Goal: Transaction & Acquisition: Purchase product/service

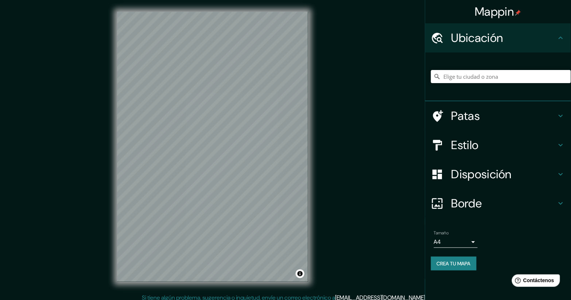
click at [563, 114] on icon at bounding box center [560, 116] width 9 height 9
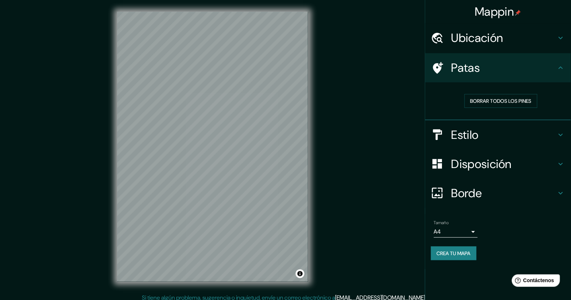
click at [560, 67] on icon at bounding box center [561, 67] width 4 height 3
click at [55, 248] on div "Mappin Ubicación Patas Borrar todos los pines Estilo Disposición Borde Elige un…" at bounding box center [285, 152] width 571 height 305
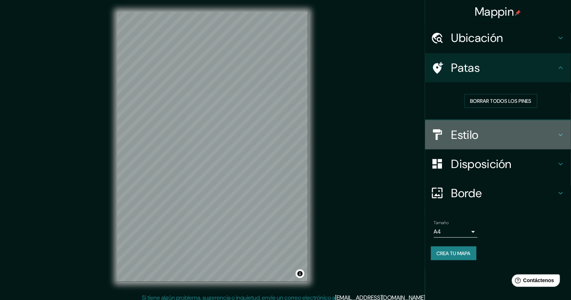
click at [558, 132] on icon at bounding box center [560, 135] width 9 height 9
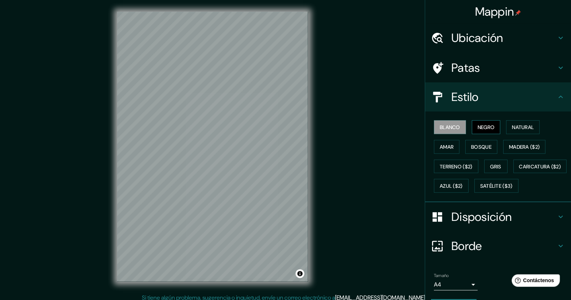
click at [472, 129] on button "Negro" at bounding box center [486, 127] width 29 height 14
click at [441, 121] on button "Blanco" at bounding box center [450, 127] width 32 height 14
click at [478, 129] on font "Negro" at bounding box center [486, 127] width 17 height 7
click at [479, 147] on font "Bosque" at bounding box center [481, 147] width 20 height 7
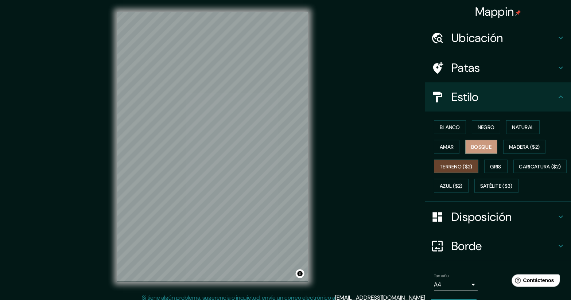
click at [446, 166] on font "Terreno ($2)" at bounding box center [456, 166] width 33 height 7
click at [519, 170] on font "Caricatura ($2)" at bounding box center [540, 166] width 42 height 7
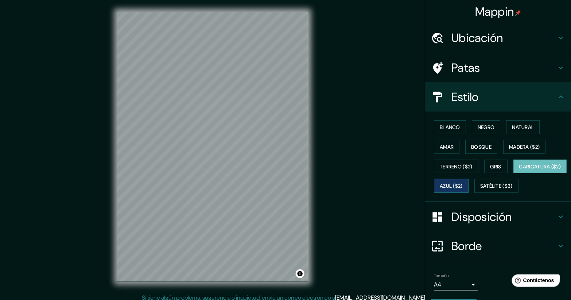
click at [463, 186] on font "Azul ($2)" at bounding box center [451, 186] width 23 height 7
click at [496, 165] on font "Gris" at bounding box center [495, 166] width 11 height 7
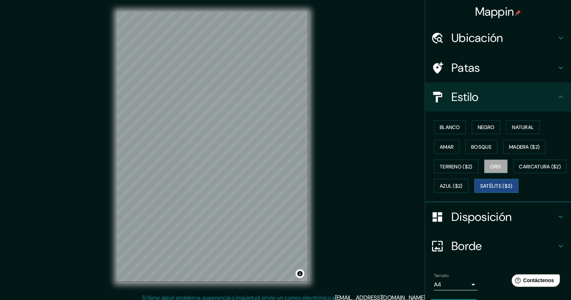
click at [480, 191] on font "Satélite ($3)" at bounding box center [496, 185] width 32 height 9
click at [497, 165] on font "Gris" at bounding box center [495, 166] width 11 height 7
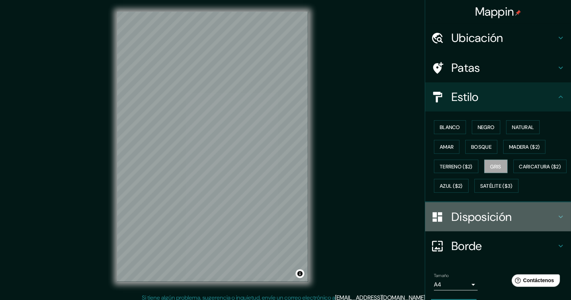
click at [485, 232] on div "Disposición" at bounding box center [498, 216] width 146 height 29
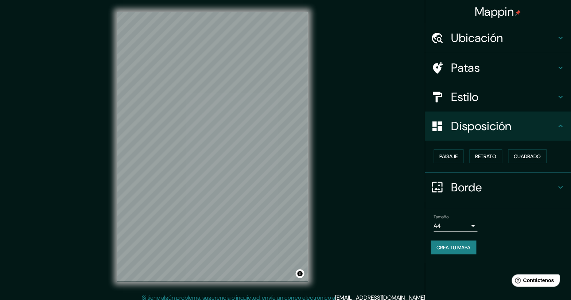
click at [475, 222] on body "Mappin Ubicación Patas Estilo Disposición Paisaje Retrato Cuadrado Borde Elige …" at bounding box center [285, 150] width 571 height 300
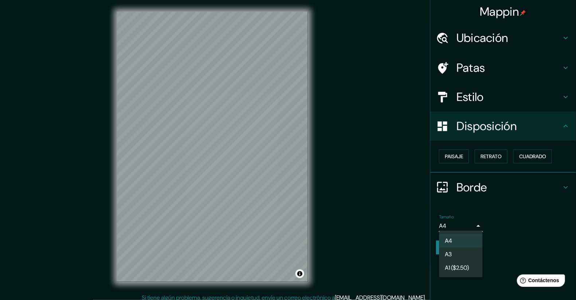
click at [475, 222] on div at bounding box center [288, 150] width 576 height 300
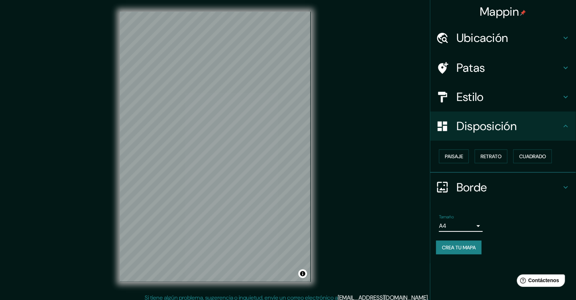
click at [473, 225] on body "Mappin Ubicación Patas Estilo Disposición Paisaje Retrato Cuadrado Borde Elige …" at bounding box center [288, 150] width 576 height 300
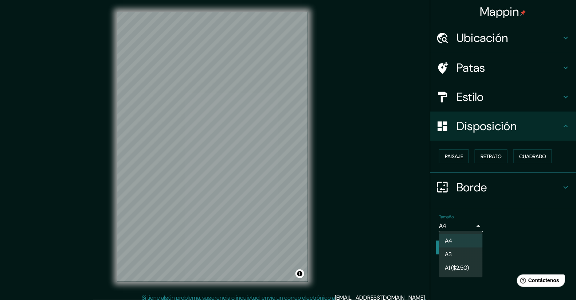
click at [460, 253] on li "A3" at bounding box center [461, 254] width 44 height 13
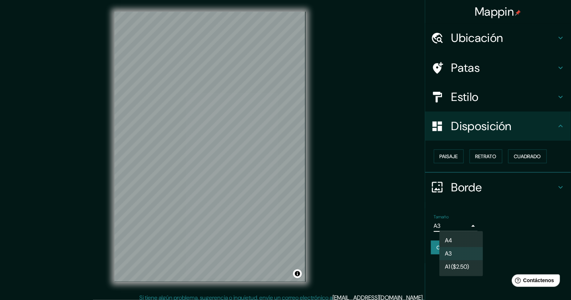
click at [466, 225] on body "Mappin Ubicación Patas Estilo Disposición Paisaje Retrato Cuadrado Borde Elige …" at bounding box center [285, 150] width 571 height 300
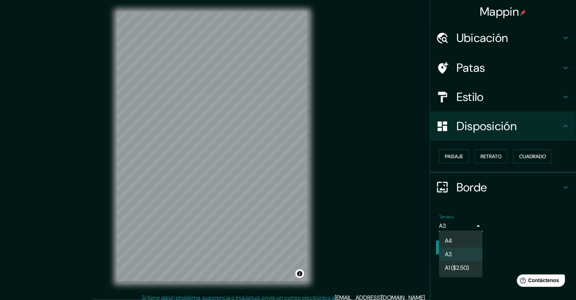
click at [469, 272] on font "A1 ($2.50)" at bounding box center [457, 268] width 24 height 8
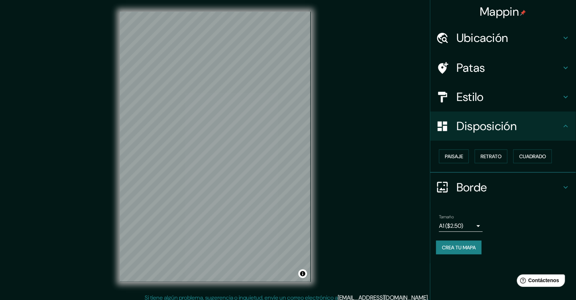
click at [476, 231] on body "Mappin Ubicación Patas Estilo Disposición Paisaje Retrato Cuadrado Borde Elige …" at bounding box center [288, 150] width 576 height 300
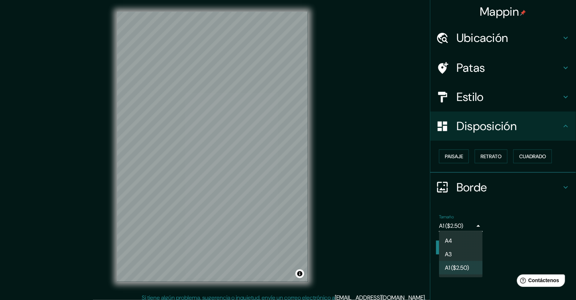
click at [465, 254] on li "A3" at bounding box center [461, 254] width 44 height 13
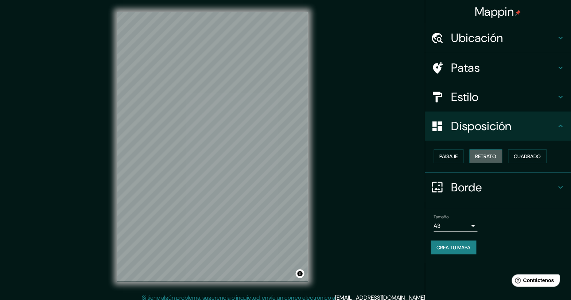
click at [496, 157] on font "Retrato" at bounding box center [485, 156] width 21 height 7
click at [452, 161] on button "Paisaje" at bounding box center [449, 156] width 30 height 14
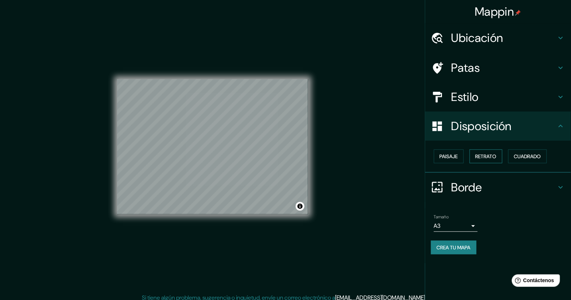
click at [489, 158] on font "Retrato" at bounding box center [485, 156] width 21 height 7
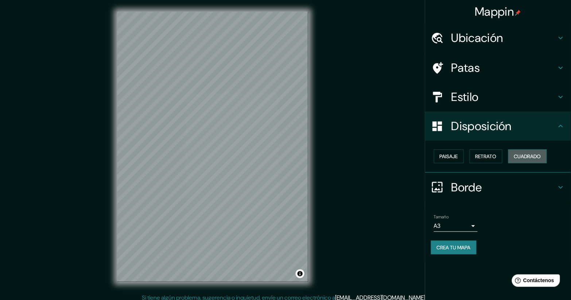
click at [527, 153] on font "Cuadrado" at bounding box center [527, 156] width 27 height 7
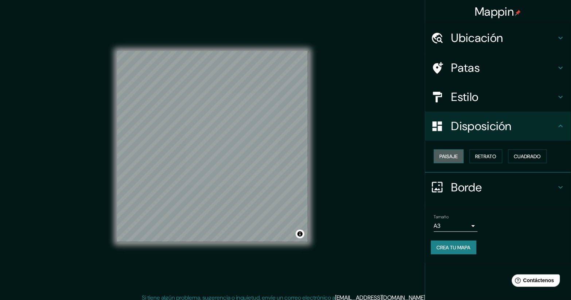
click at [454, 160] on font "Paisaje" at bounding box center [449, 156] width 18 height 9
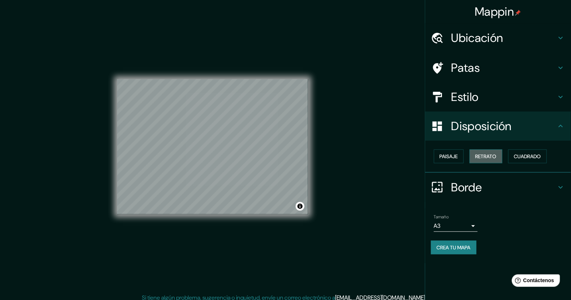
click at [490, 156] on font "Retrato" at bounding box center [485, 156] width 21 height 7
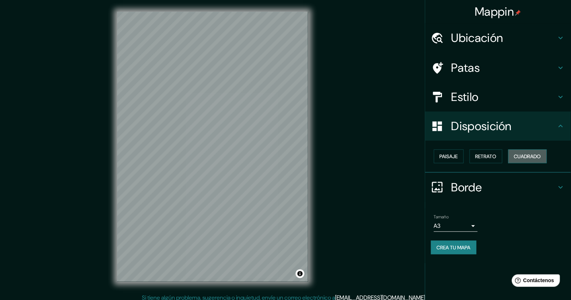
click at [514, 155] on button "Cuadrado" at bounding box center [527, 156] width 39 height 14
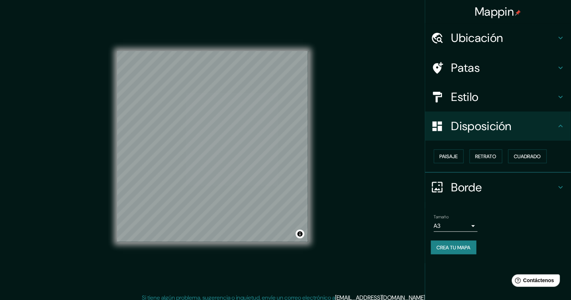
click at [465, 161] on div "Paisaje Retrato Cuadrado" at bounding box center [501, 157] width 140 height 20
click at [489, 159] on font "Retrato" at bounding box center [485, 156] width 21 height 7
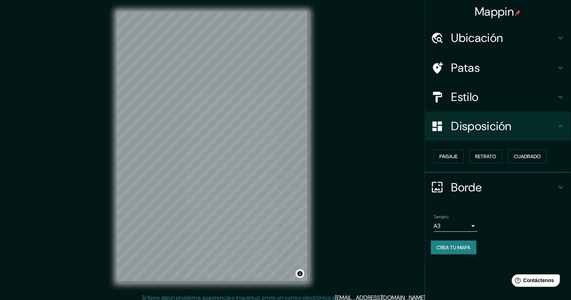
click at [466, 157] on div "Paisaje Retrato Cuadrado" at bounding box center [501, 157] width 140 height 20
click at [452, 158] on font "Paisaje" at bounding box center [449, 156] width 18 height 7
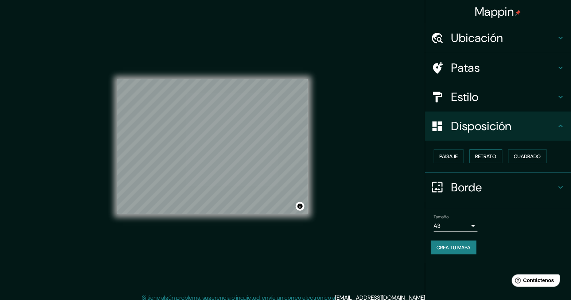
click at [480, 157] on font "Retrato" at bounding box center [485, 156] width 21 height 7
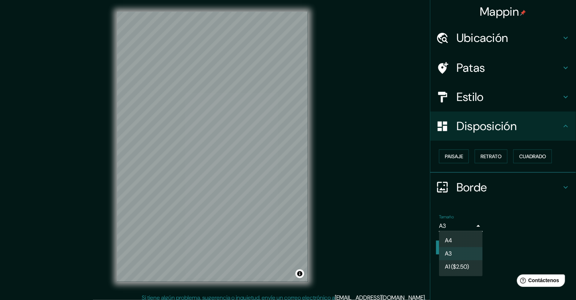
click at [462, 226] on body "Mappin Ubicación Patas Estilo Disposición Paisaje Retrato Cuadrado Borde Elige …" at bounding box center [288, 150] width 576 height 300
click at [452, 237] on font "A4" at bounding box center [448, 240] width 7 height 9
click at [464, 225] on body "Mappin Ubicación Patas Estilo Disposición Paisaje Retrato Cuadrado Borde Elige …" at bounding box center [288, 150] width 576 height 300
click at [455, 252] on li "A3" at bounding box center [461, 254] width 44 height 13
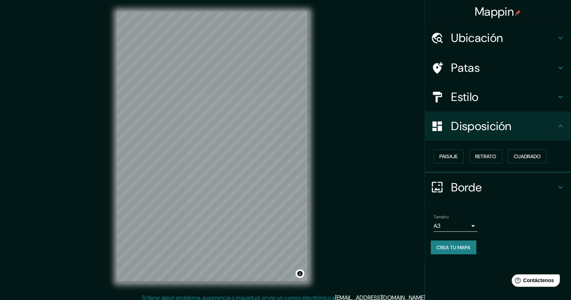
click at [569, 187] on div "Borde" at bounding box center [498, 187] width 146 height 29
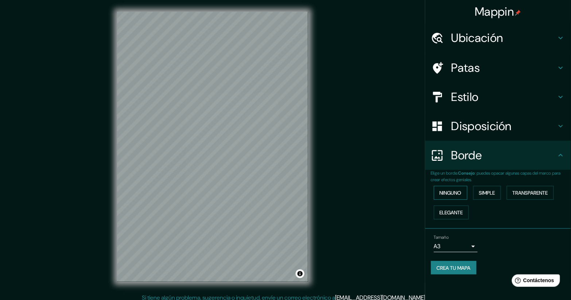
click at [454, 192] on font "Ninguno" at bounding box center [451, 193] width 22 height 7
click at [542, 193] on font "Transparente" at bounding box center [530, 193] width 35 height 7
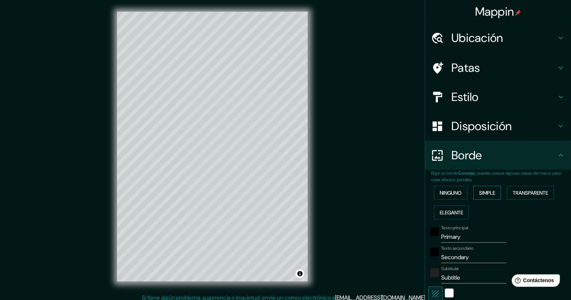
click at [483, 192] on font "Simple" at bounding box center [487, 193] width 16 height 7
click at [444, 193] on font "Ninguno" at bounding box center [451, 193] width 22 height 7
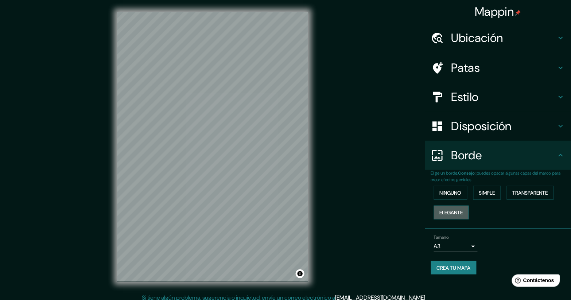
click at [439, 207] on button "Elegante" at bounding box center [451, 213] width 35 height 14
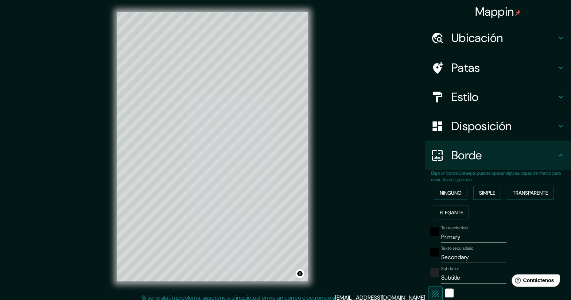
click at [439, 202] on div "Ninguno Simple Transparente Elegante" at bounding box center [501, 202] width 140 height 39
click at [442, 194] on font "Ninguno" at bounding box center [451, 193] width 22 height 7
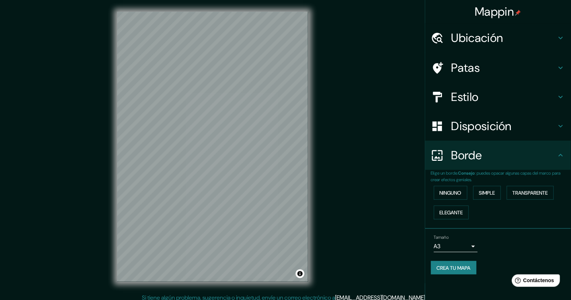
click at [527, 116] on div "Disposición" at bounding box center [498, 126] width 146 height 29
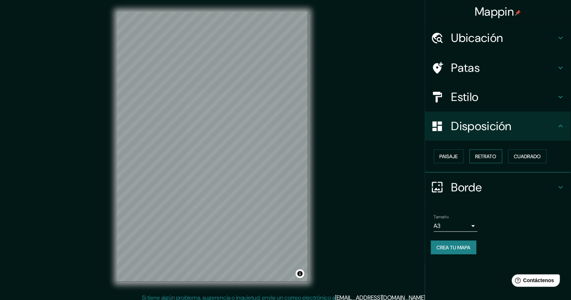
click at [494, 153] on font "Retrato" at bounding box center [485, 156] width 21 height 7
click at [451, 157] on font "Paisaje" at bounding box center [449, 156] width 18 height 7
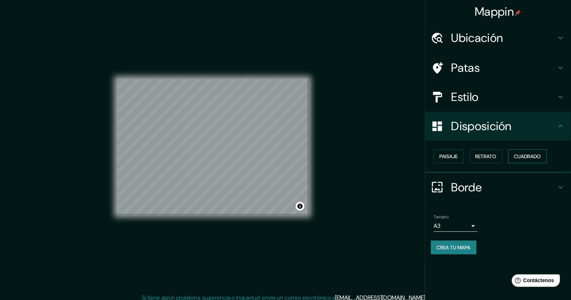
click at [522, 157] on font "Cuadrado" at bounding box center [527, 156] width 27 height 7
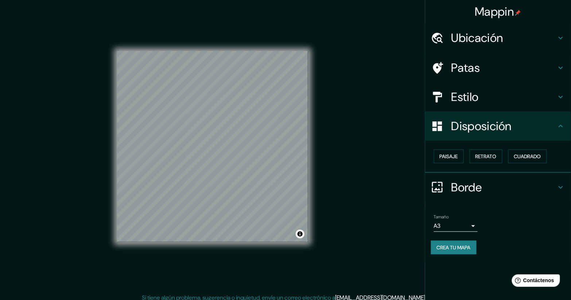
click at [314, 0] on html "Mappin Ubicación Patas Estilo Disposición Paisaje Retrato Cuadrado Borde Elige …" at bounding box center [285, 150] width 571 height 300
click at [199, 275] on div "© Mapbox © OpenStreetMap Improve this map" at bounding box center [212, 147] width 191 height 270
click at [520, 150] on button "Cuadrado" at bounding box center [527, 156] width 39 height 14
click at [444, 159] on font "Paisaje" at bounding box center [449, 156] width 18 height 7
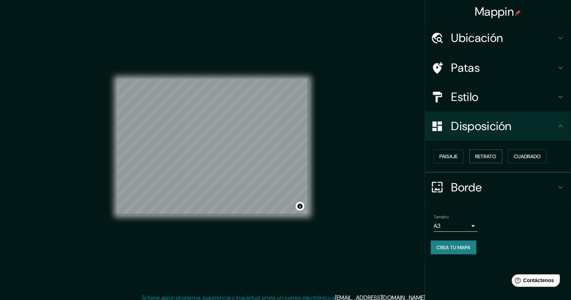
click at [481, 158] on font "Retrato" at bounding box center [485, 156] width 21 height 7
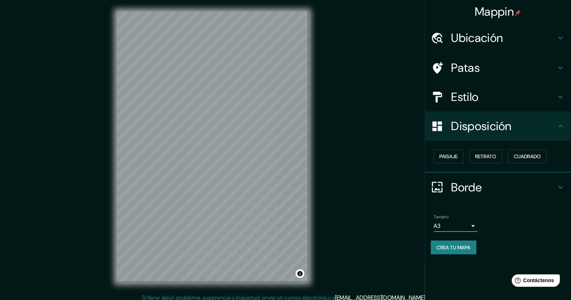
click at [513, 73] on h4 "Patas" at bounding box center [503, 68] width 105 height 15
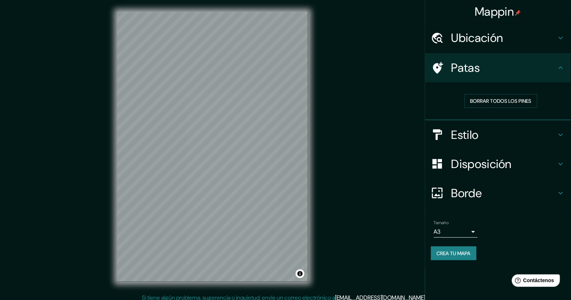
click at [522, 46] on div "Ubicación" at bounding box center [498, 37] width 146 height 29
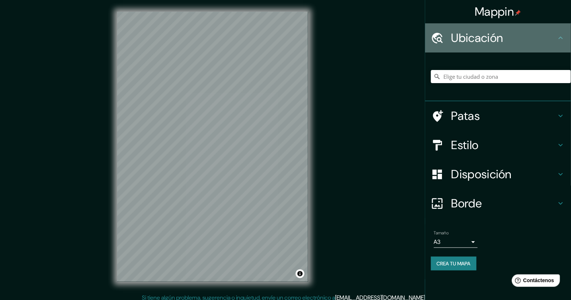
click at [522, 46] on div "Ubicación" at bounding box center [498, 37] width 146 height 29
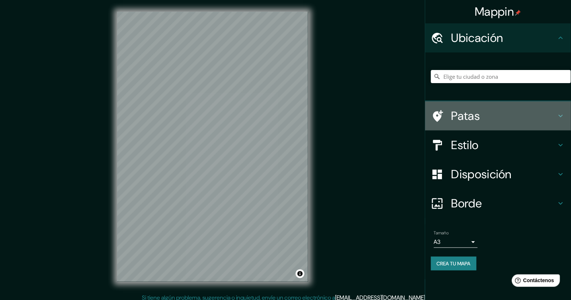
click at [509, 119] on h4 "Patas" at bounding box center [503, 116] width 105 height 15
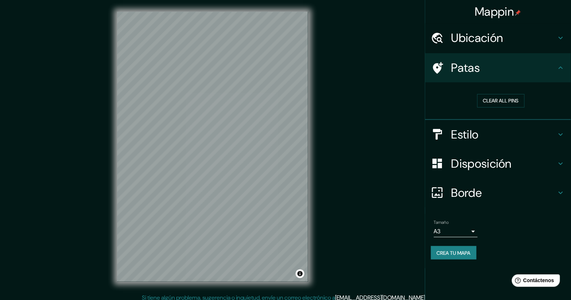
click at [507, 139] on h4 "Estilo" at bounding box center [503, 134] width 105 height 15
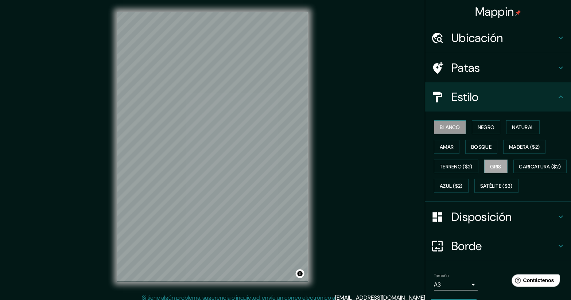
click at [452, 126] on font "Blanco" at bounding box center [450, 127] width 20 height 7
click at [478, 122] on font "Negro" at bounding box center [486, 126] width 17 height 9
click at [96, 124] on div "Mappin Ubicación Patas Estilo Blanco Negro Natural Amar Bosque Madera ($2) Terr…" at bounding box center [285, 152] width 571 height 305
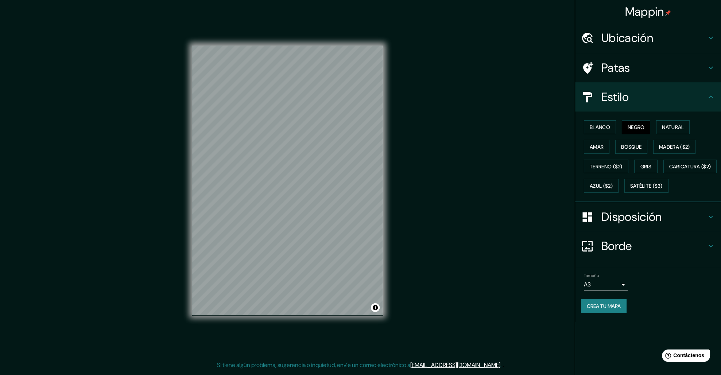
drag, startPoint x: 430, startPoint y: 2, endPoint x: 433, endPoint y: 182, distance: 179.8
click at [433, 182] on div "Mappin Ubicación Patas Estilo Blanco Negro Natural Amar Bosque Madera ($2) Terr…" at bounding box center [360, 186] width 721 height 373
click at [571, 300] on font "Crea tu mapa" at bounding box center [604, 306] width 34 height 9
click at [378, 300] on button "Activar o desactivar atribución" at bounding box center [375, 307] width 9 height 9
click at [571, 300] on div "Tamaño A3 single Crea tu mapa" at bounding box center [648, 294] width 134 height 49
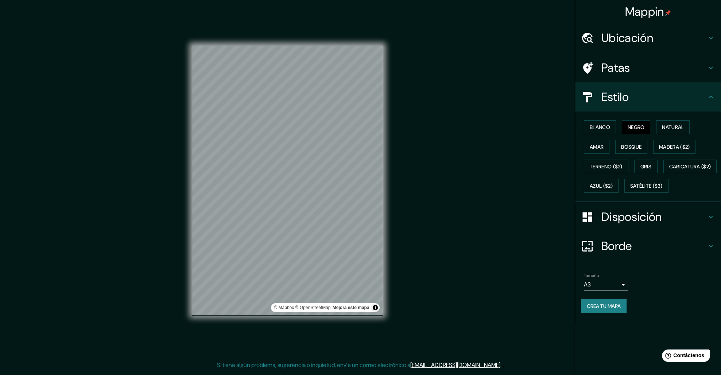
click at [571, 15] on font "Mappin" at bounding box center [644, 11] width 39 height 15
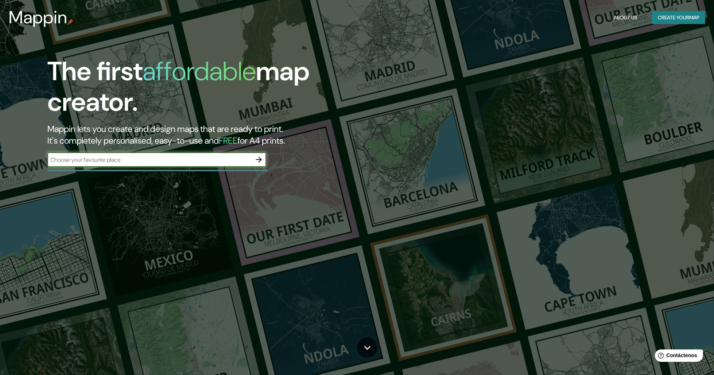
click at [571, 14] on button "Create your map" at bounding box center [678, 17] width 53 height 13
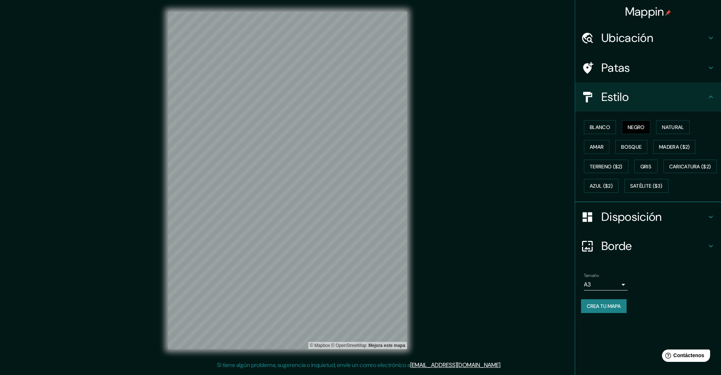
click at [571, 13] on font "Mappin" at bounding box center [644, 11] width 39 height 15
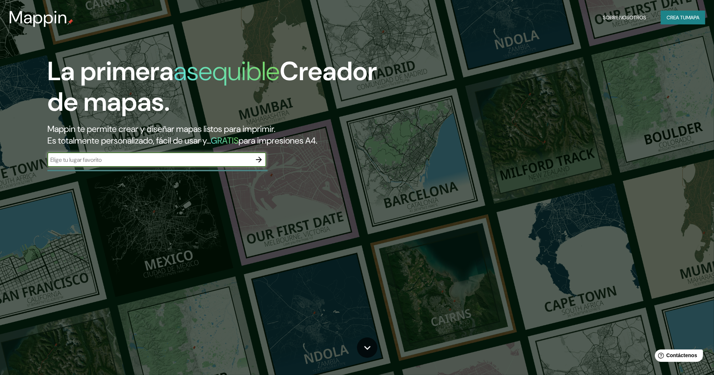
click at [571, 15] on font "Crea tu" at bounding box center [676, 17] width 20 height 7
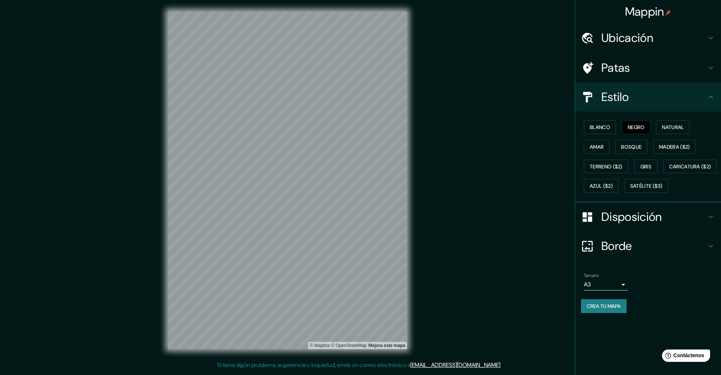
click at [571, 300] on font "Crea tu mapa" at bounding box center [604, 306] width 34 height 7
click at [571, 300] on div "Mappin Ubicación Patas Estilo Blanco Negro Natural Amar Bosque Madera ($2) Terr…" at bounding box center [648, 187] width 146 height 375
click at [463, 51] on div "Mappin Ubicación Patas Estilo Blanco Negro Natural Amar Bosque Madera ($2) Terr…" at bounding box center [360, 186] width 721 height 373
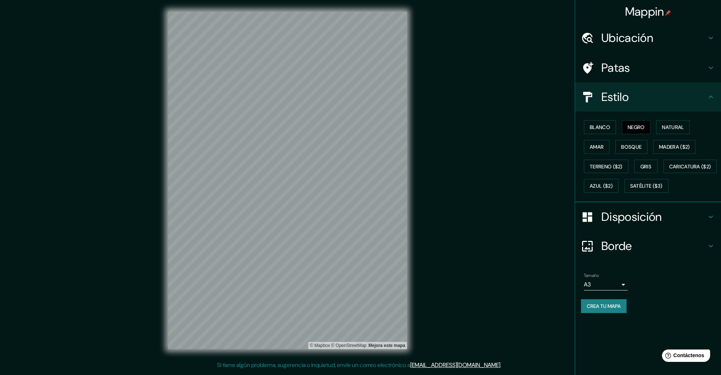
click at [571, 300] on body "Mappin Ubicación Patas Estilo Blanco Negro Natural Amar Bosque Madera ($2) Terr…" at bounding box center [360, 187] width 721 height 375
click at [571, 300] on li "A1 ($2.50)" at bounding box center [606, 343] width 44 height 13
type input "a3"
click at [571, 300] on font "Crea tu mapa" at bounding box center [604, 306] width 34 height 7
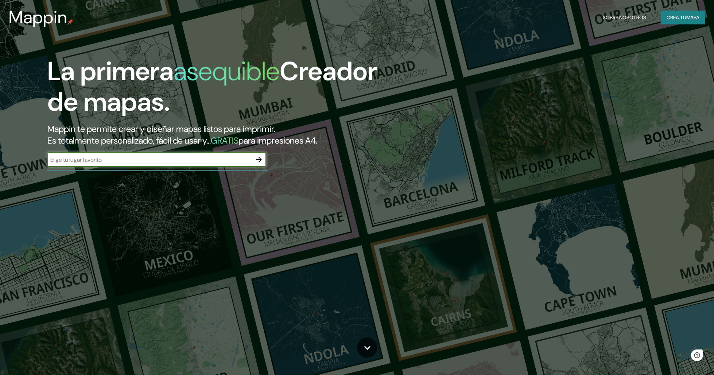
click at [111, 160] on input "text" at bounding box center [149, 160] width 204 height 8
type input "puno"
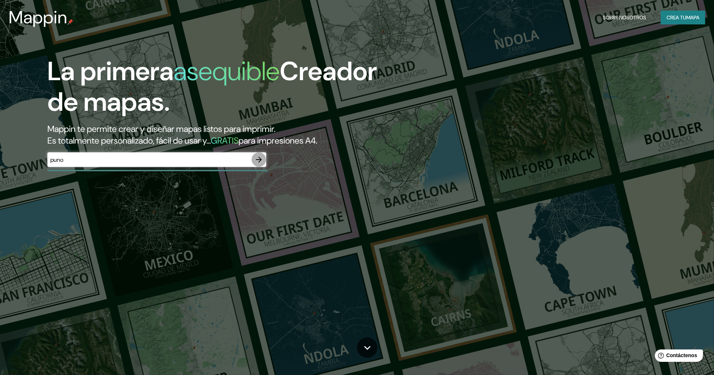
click at [258, 163] on icon "button" at bounding box center [258, 159] width 9 height 9
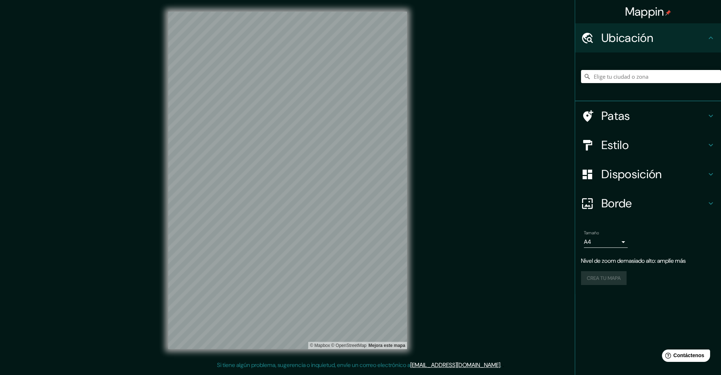
click at [165, 174] on div "© Mapbox © OpenStreetMap Mejora este mapa" at bounding box center [287, 180] width 262 height 361
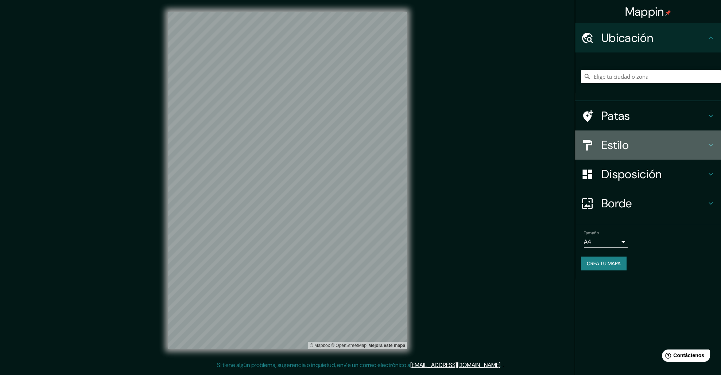
click at [646, 141] on h4 "Estilo" at bounding box center [653, 145] width 105 height 15
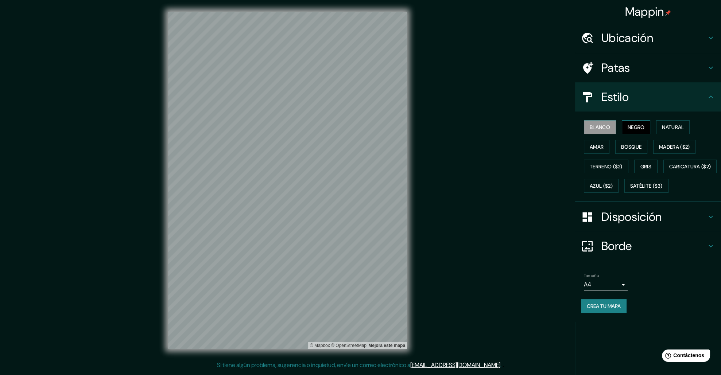
click at [637, 128] on font "Negro" at bounding box center [635, 127] width 17 height 7
click at [623, 303] on body "Mappin Ubicación Patas Estilo Blanco Negro Natural Amar Bosque Madera ($2) Terr…" at bounding box center [360, 187] width 721 height 375
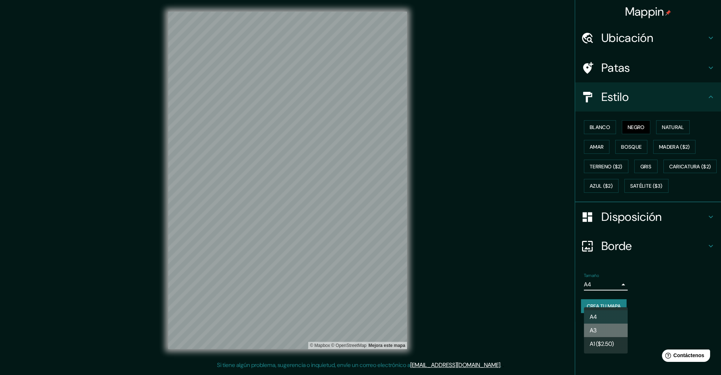
click at [591, 325] on li "A3" at bounding box center [606, 330] width 44 height 13
type input "a4"
click at [516, 280] on div "Mappin Ubicación Patas Estilo Blanco Negro Natural Amar Bosque Madera ($2) Terr…" at bounding box center [360, 186] width 721 height 373
click at [613, 310] on font "Crea tu mapa" at bounding box center [604, 306] width 34 height 7
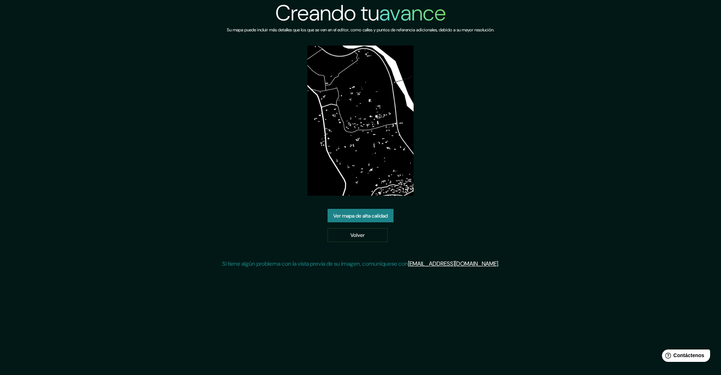
click at [379, 217] on font "Ver mapa de alta calidad" at bounding box center [360, 216] width 54 height 7
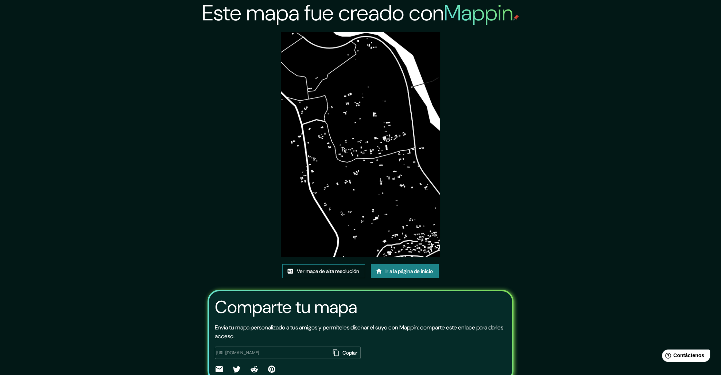
click at [338, 268] on font "Ver mapa de alta resolución" at bounding box center [328, 271] width 62 height 7
click at [345, 37] on img at bounding box center [360, 144] width 159 height 225
click at [455, 260] on div "Este mapa fue creado con Mappin Ver mapa de alta resolución Ir a la página de i…" at bounding box center [360, 187] width 721 height 375
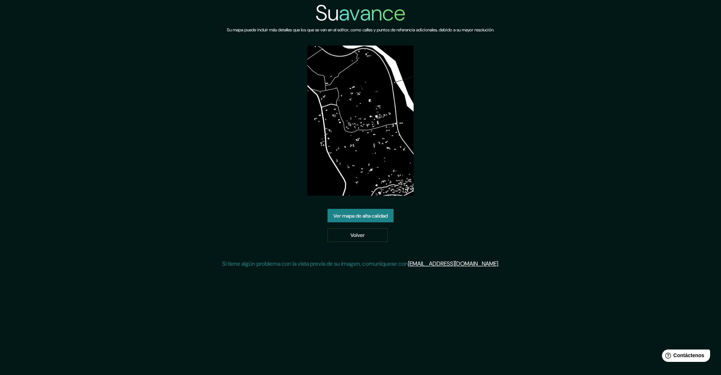
click at [374, 147] on img at bounding box center [360, 121] width 106 height 150
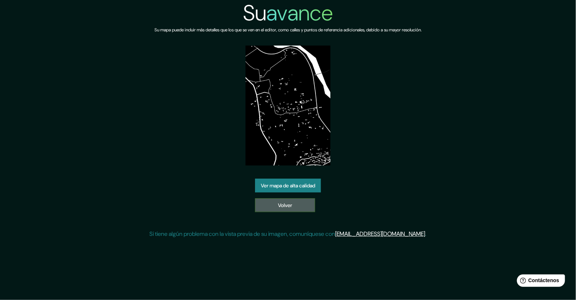
click at [303, 203] on link "Volver" at bounding box center [285, 205] width 60 height 14
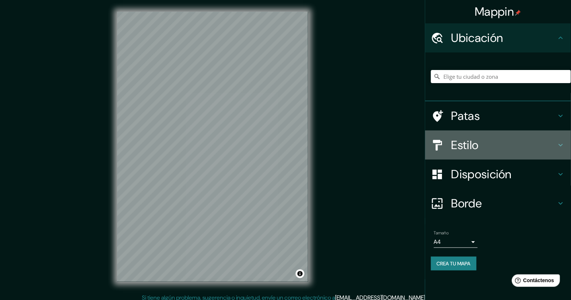
click at [490, 143] on h4 "Estilo" at bounding box center [503, 145] width 105 height 15
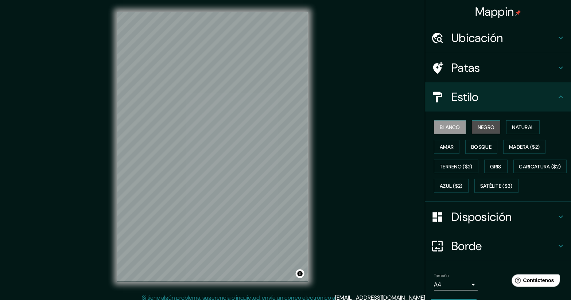
click at [480, 130] on font "Negro" at bounding box center [486, 127] width 17 height 7
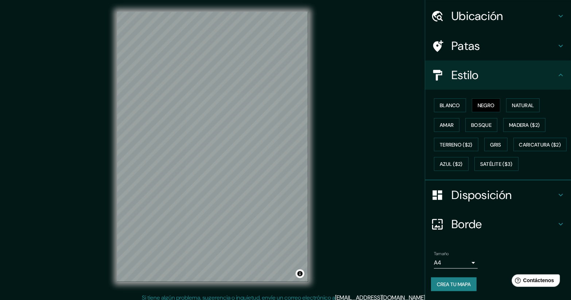
scroll to position [39, 0]
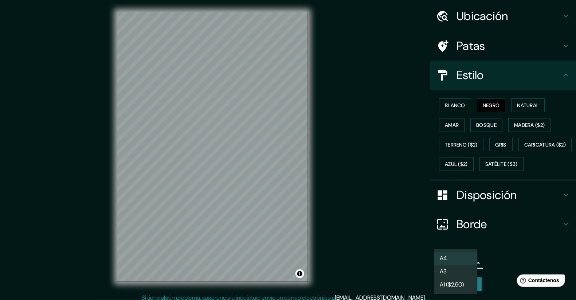
click at [463, 265] on body "Mappin Ubicación Patas Estilo Blanco Negro Natural [PERSON_NAME] ($2) Terreno (…" at bounding box center [288, 150] width 576 height 300
click at [460, 286] on font "A1 ($2.50)" at bounding box center [452, 286] width 24 height 8
type input "a3"
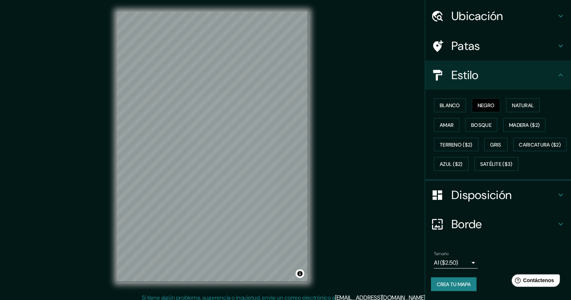
click at [356, 118] on div "Mappin Ubicación Patas Estilo Blanco Negro Natural [PERSON_NAME] ($2) Terreno (…" at bounding box center [285, 152] width 571 height 305
